Goal: Information Seeking & Learning: Check status

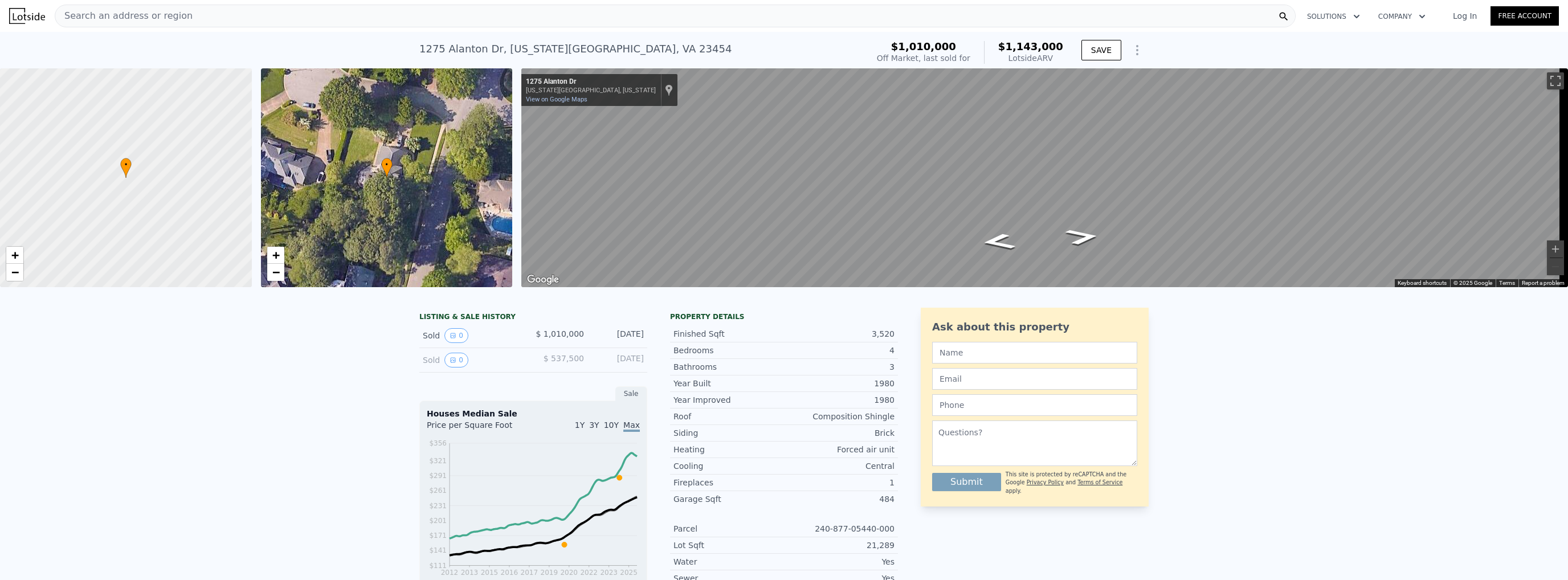
drag, startPoint x: 343, startPoint y: 441, endPoint x: 356, endPoint y: 141, distance: 300.3
click at [449, 363] on icon "View historical data" at bounding box center [453, 360] width 7 height 7
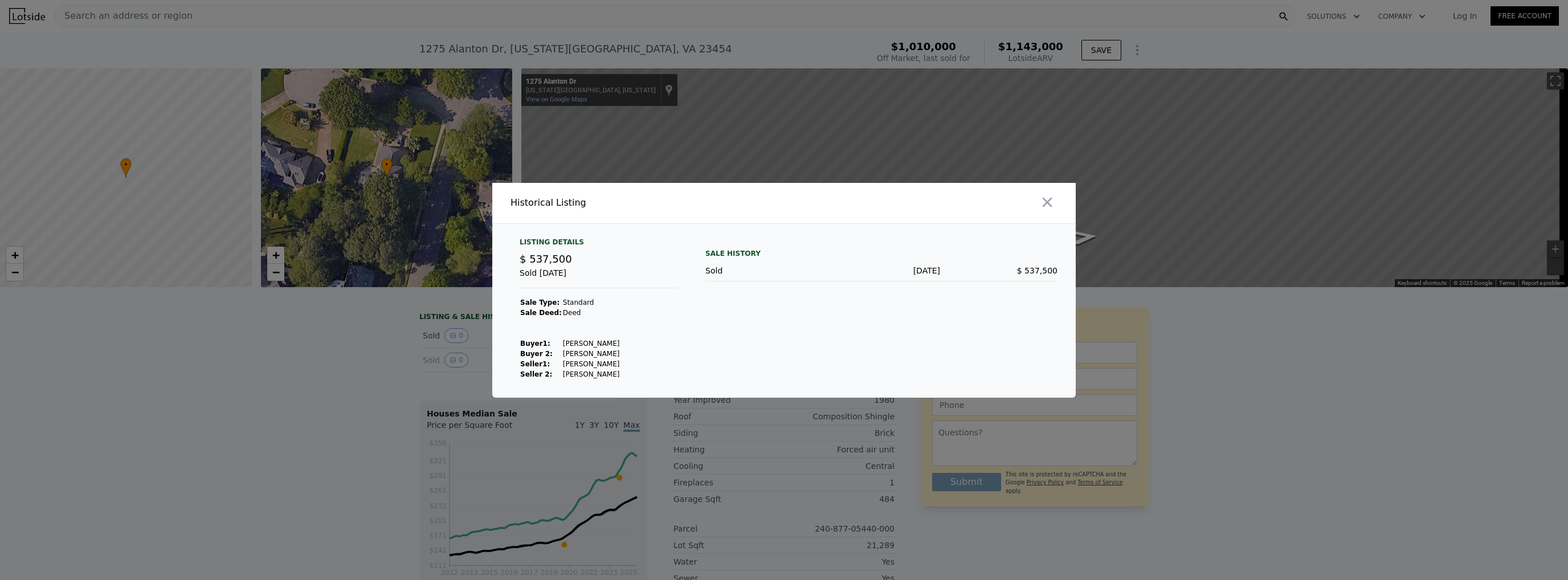
click at [374, 385] on div at bounding box center [784, 290] width 1568 height 580
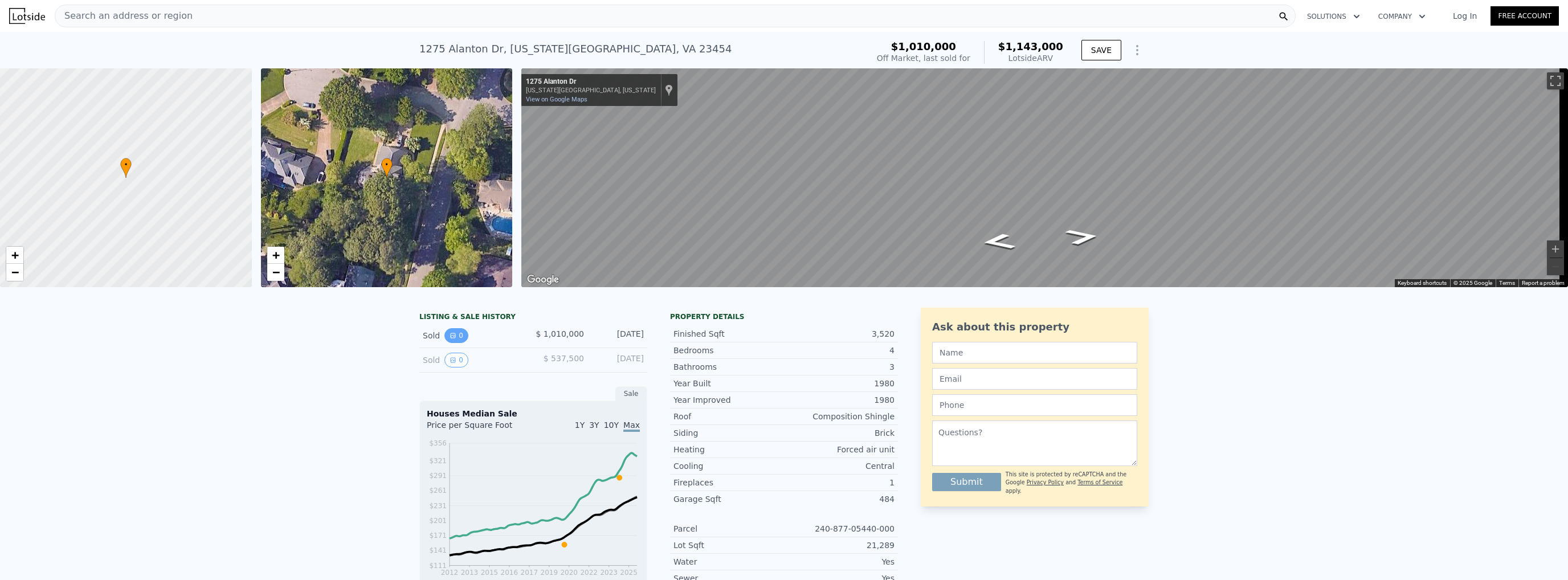
click at [451, 339] on button "0" at bounding box center [457, 335] width 24 height 15
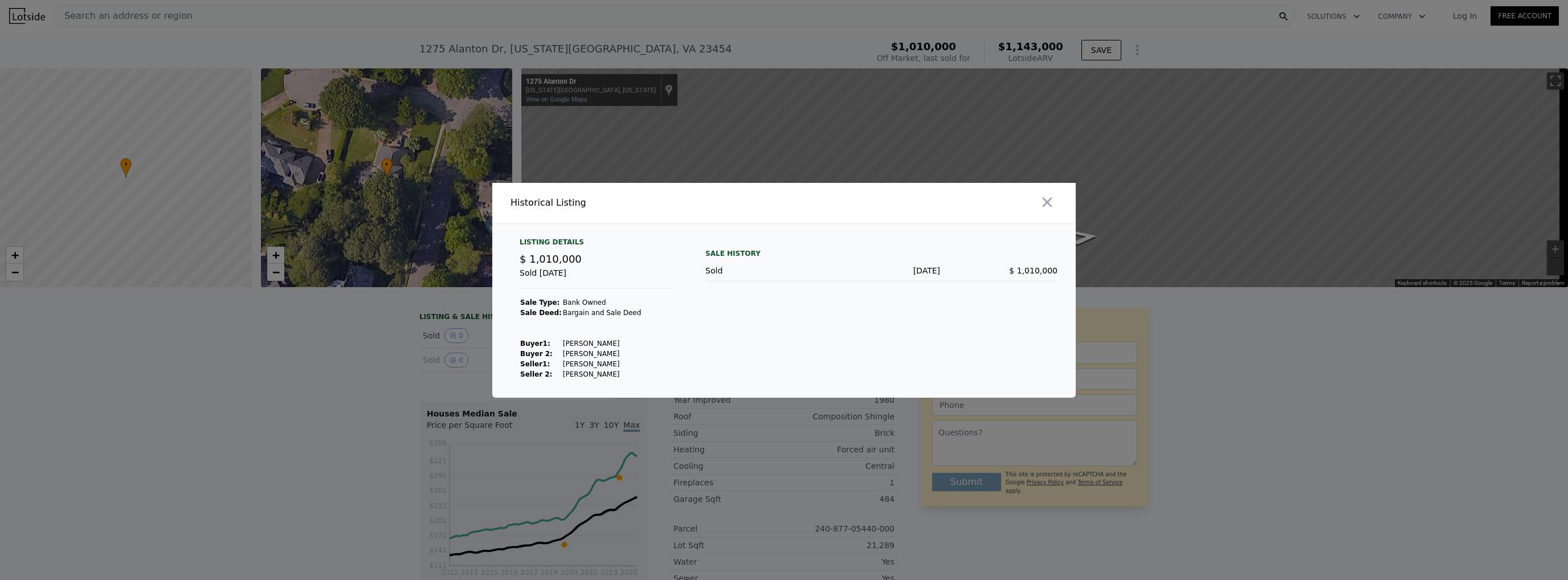
click at [400, 345] on div at bounding box center [784, 290] width 1568 height 580
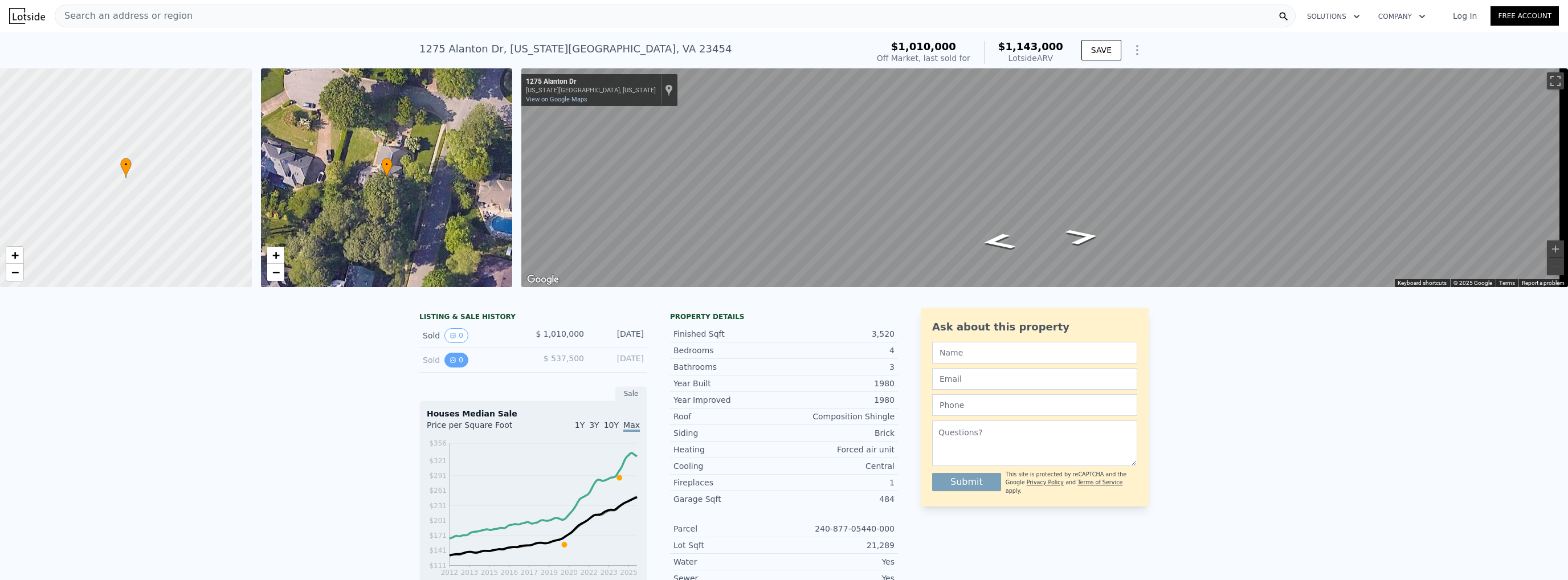
click at [449, 363] on icon "View historical data" at bounding box center [453, 360] width 7 height 7
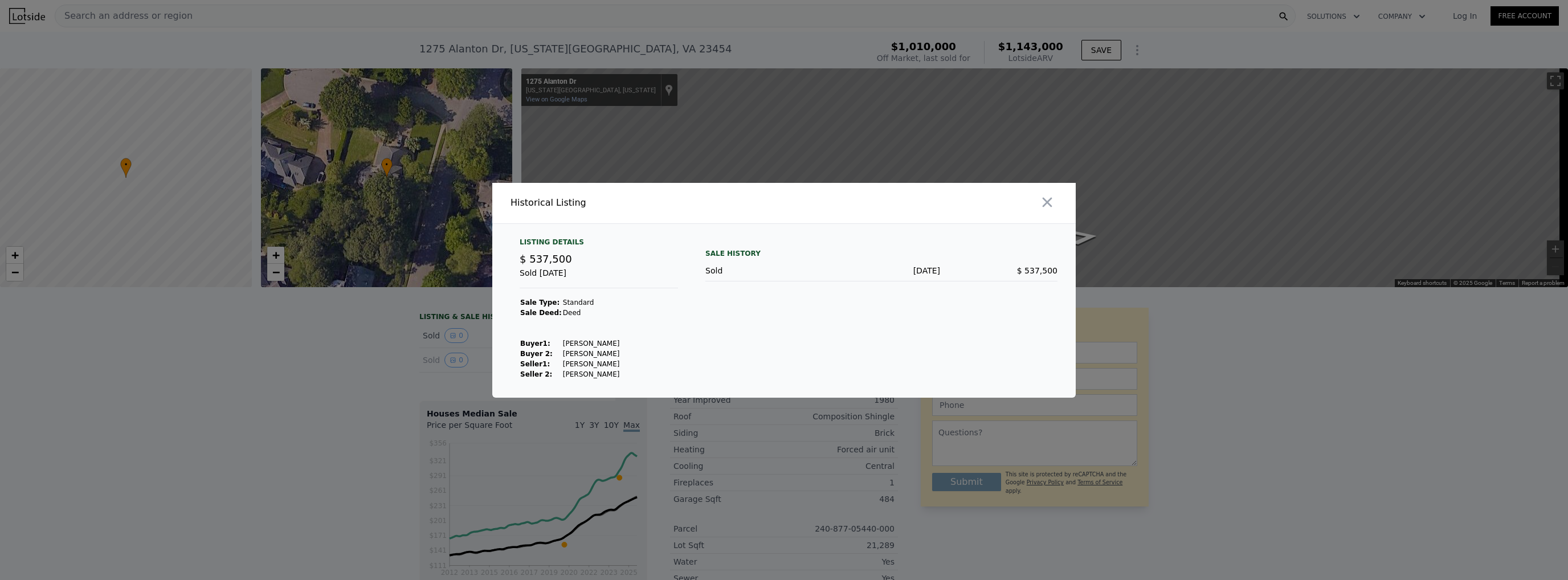
click at [417, 365] on div at bounding box center [784, 290] width 1568 height 580
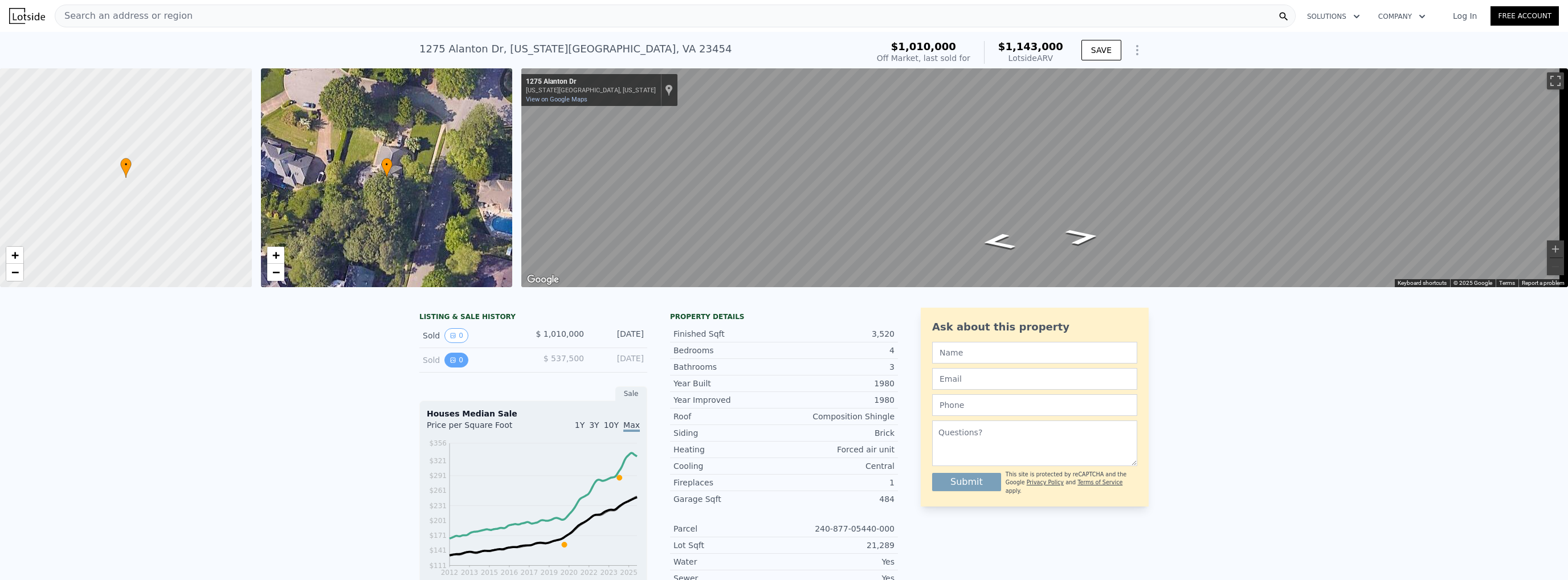
click at [457, 367] on button "0" at bounding box center [457, 360] width 24 height 15
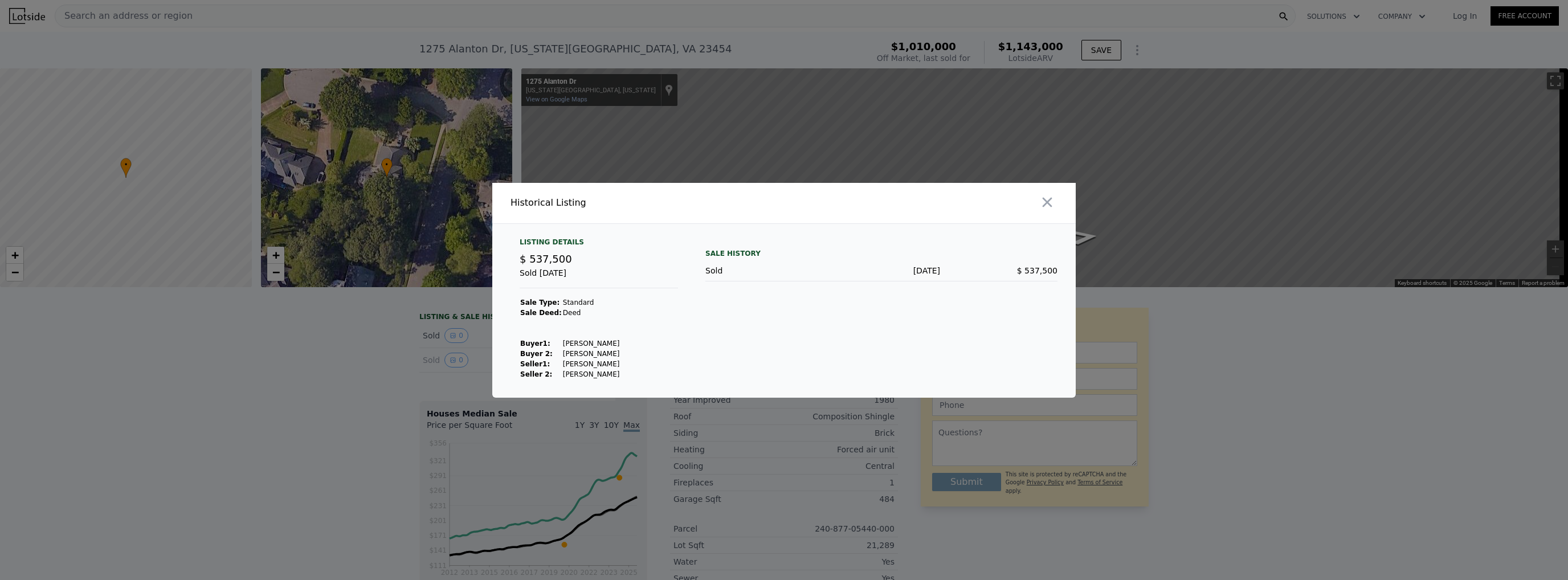
click at [412, 367] on div at bounding box center [784, 290] width 1568 height 580
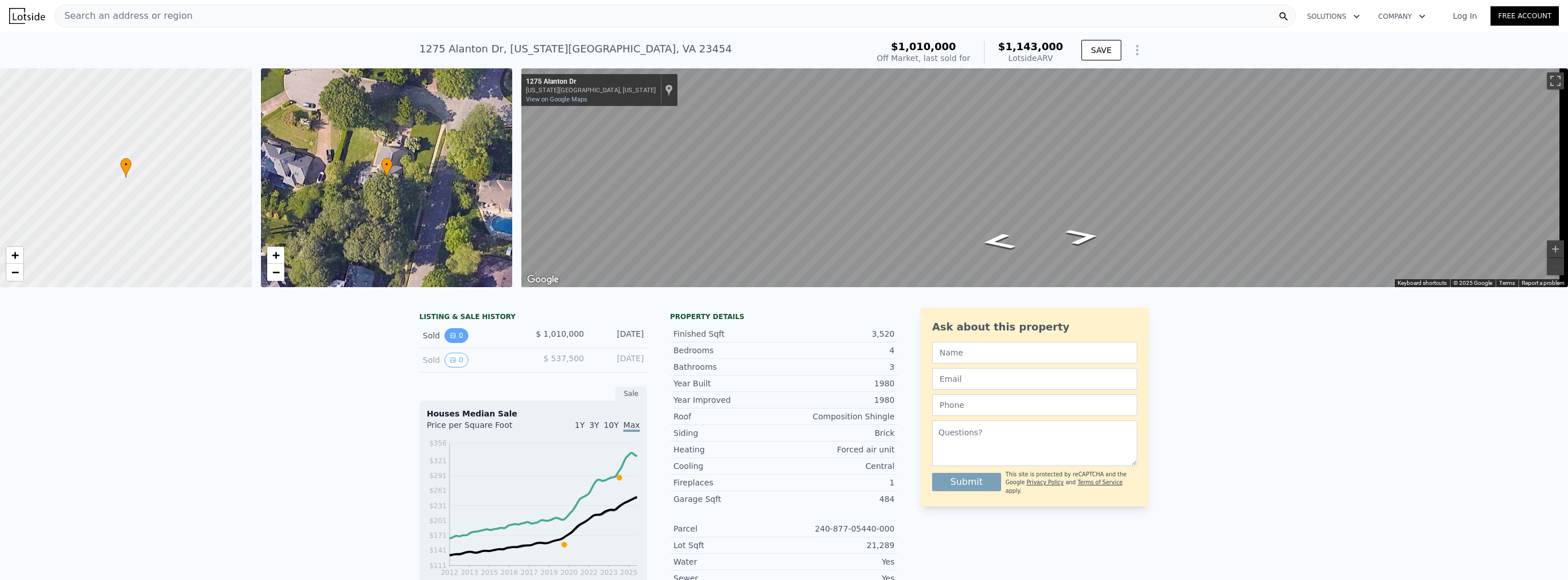
click at [451, 339] on icon "View historical data" at bounding box center [453, 335] width 7 height 7
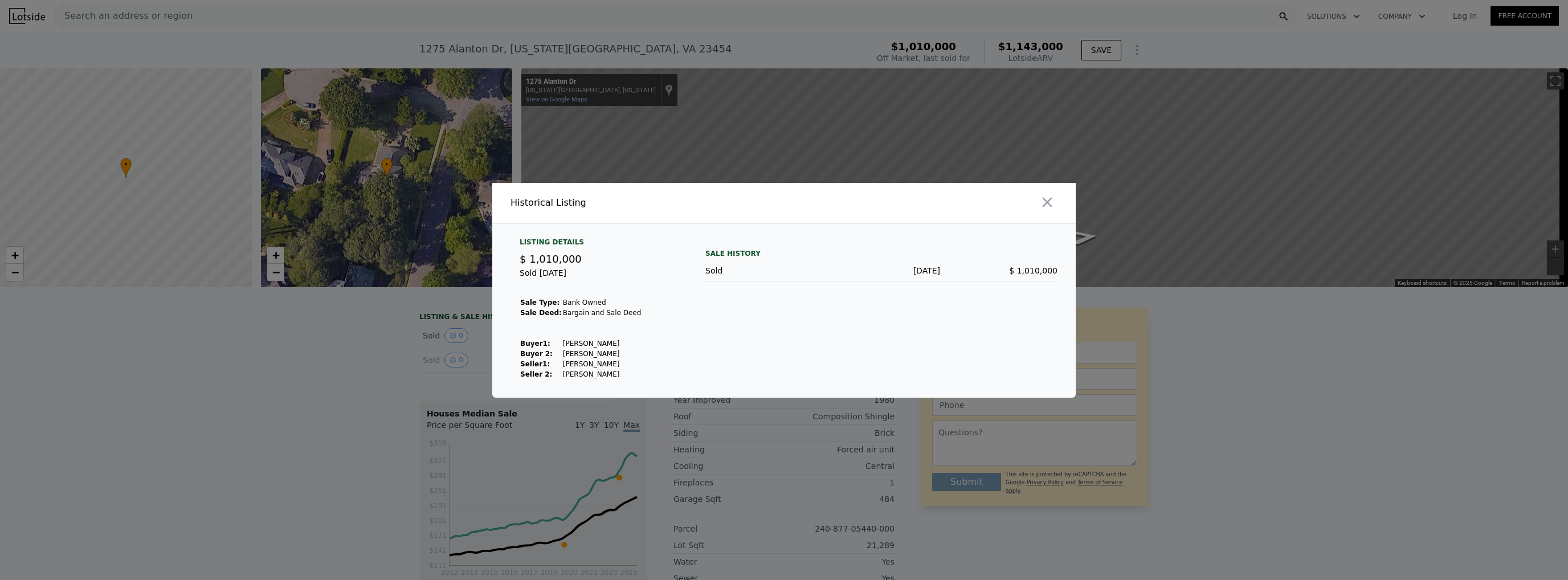
click at [417, 346] on div at bounding box center [784, 290] width 1568 height 580
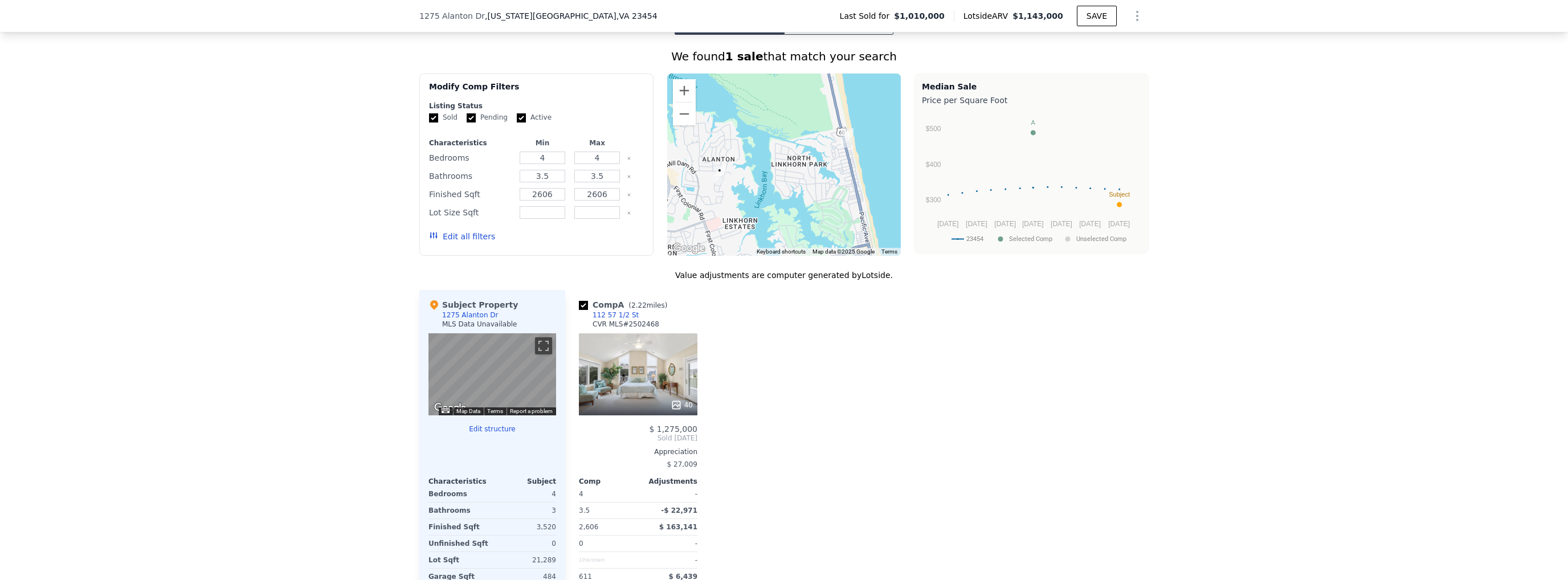
scroll to position [622, 0]
